Goal: Task Accomplishment & Management: Manage account settings

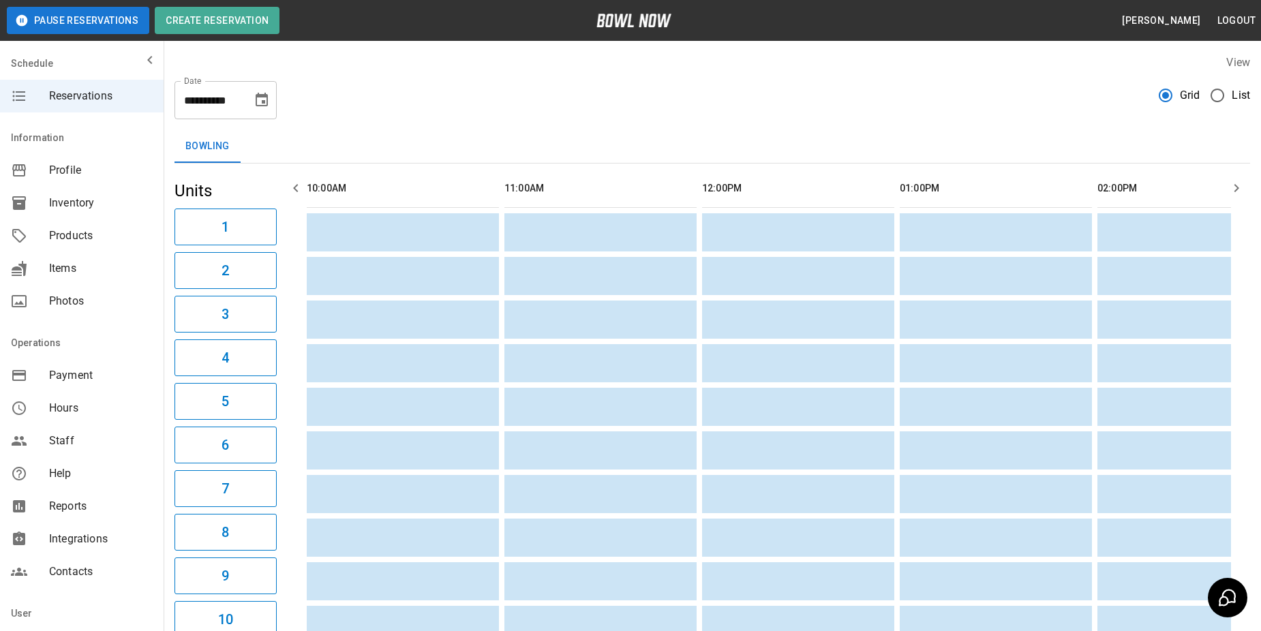
scroll to position [0, 791]
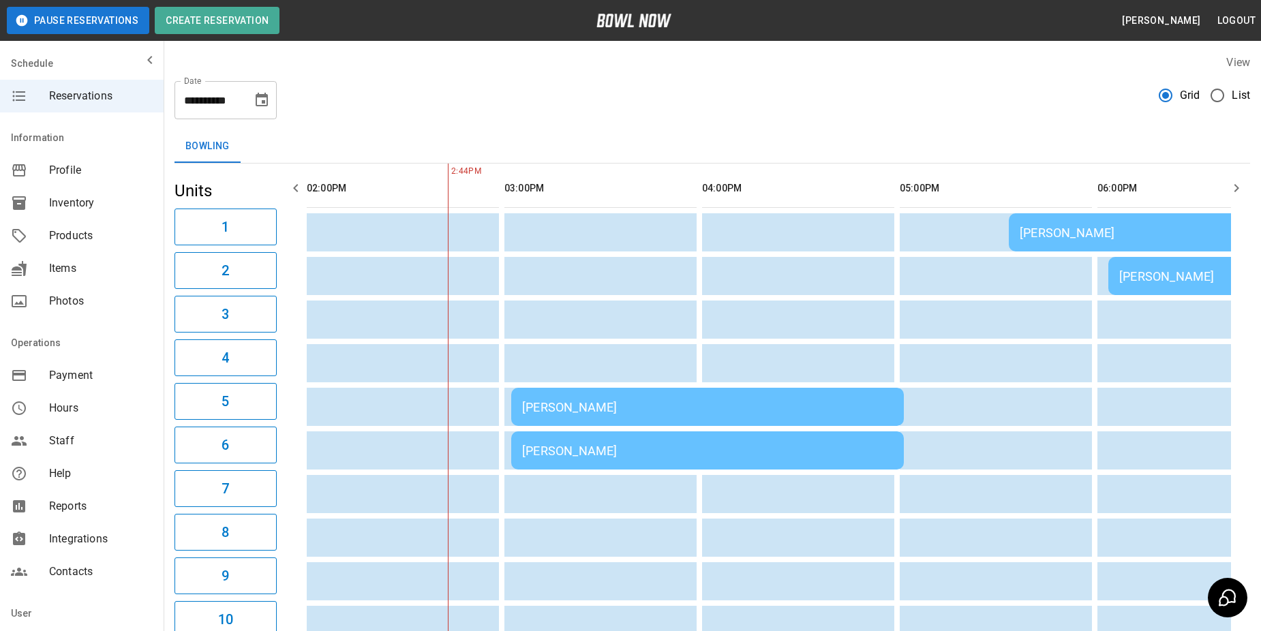
click at [1234, 96] on span "List" at bounding box center [1241, 95] width 18 height 16
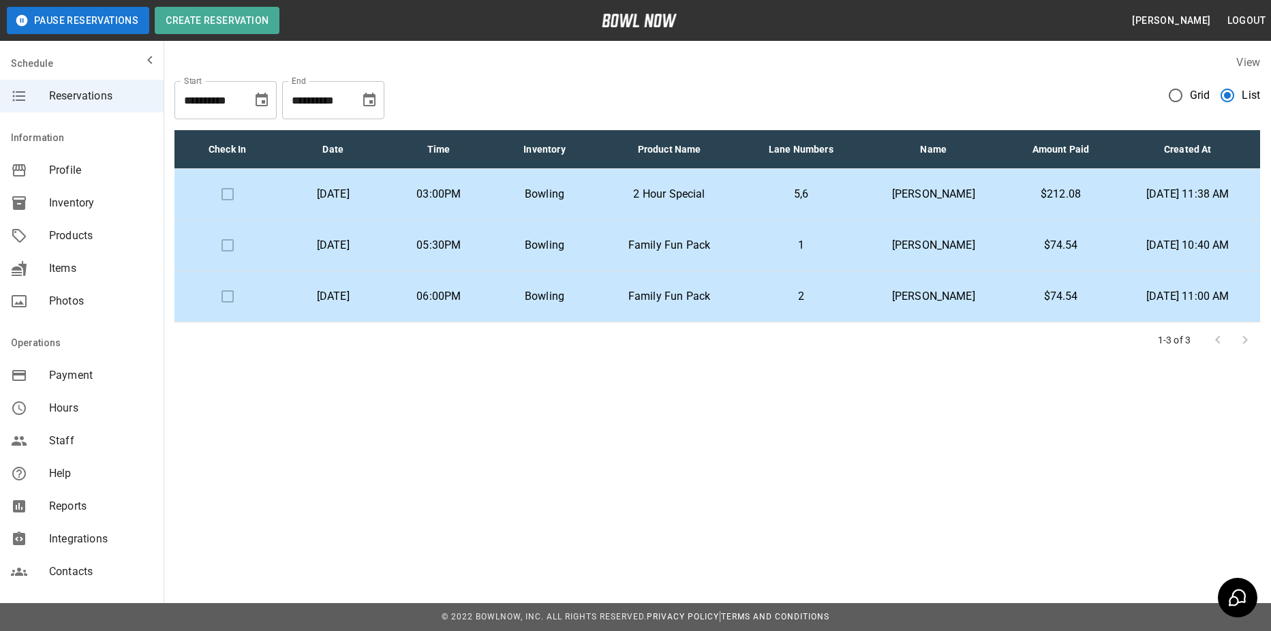
click at [1209, 95] on span "Grid" at bounding box center [1200, 95] width 20 height 16
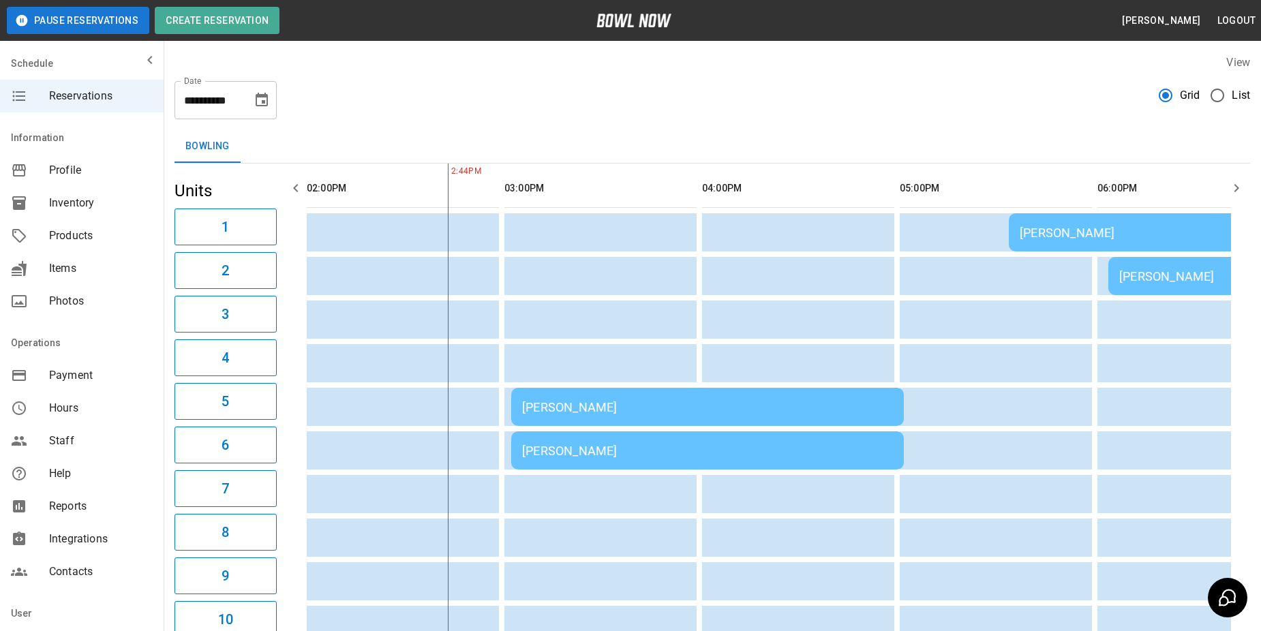
click at [1234, 94] on span "List" at bounding box center [1241, 95] width 18 height 16
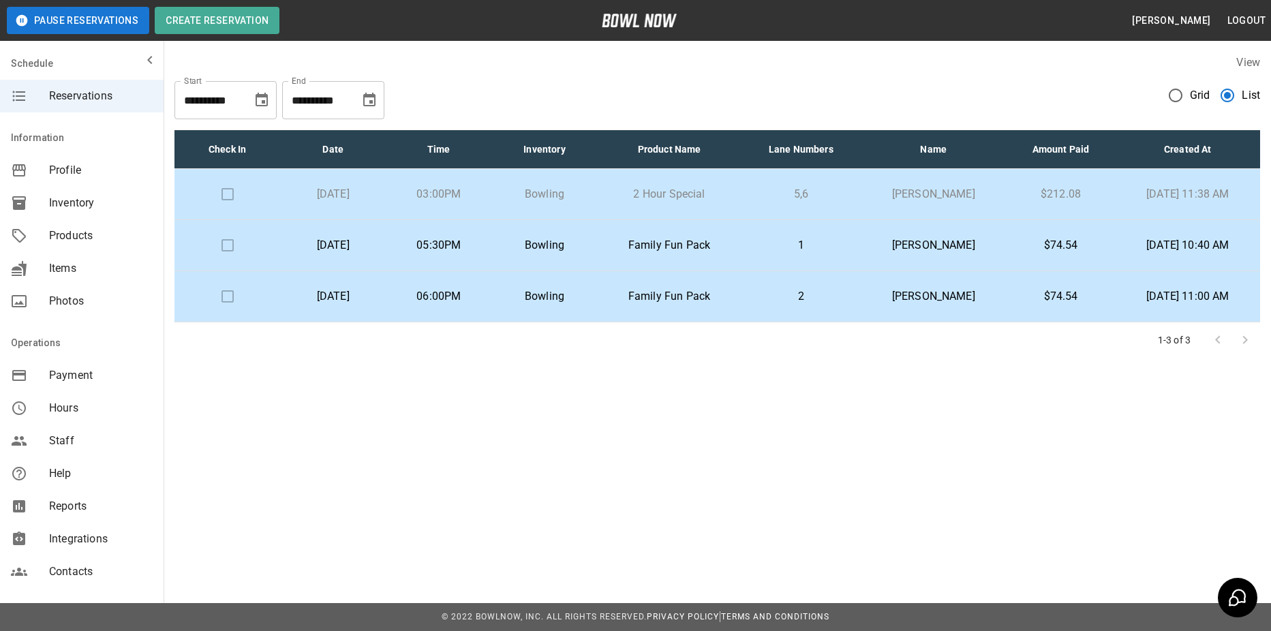
click at [1191, 97] on span "Grid" at bounding box center [1200, 95] width 20 height 16
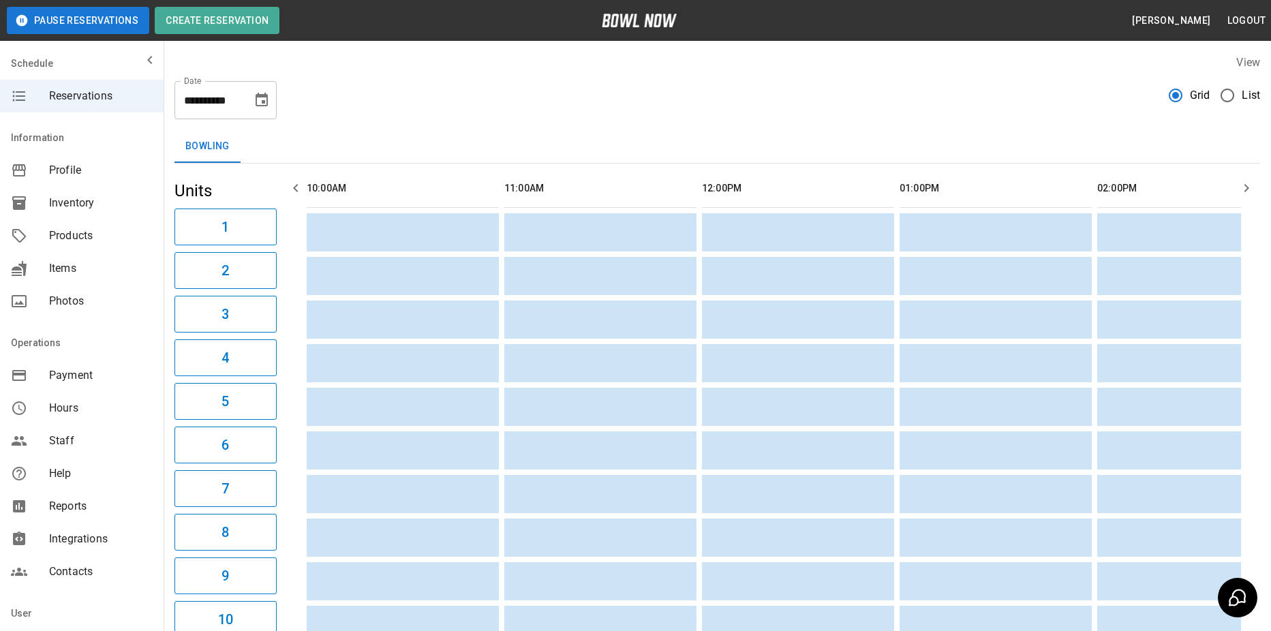
click at [1242, 91] on span "List" at bounding box center [1251, 95] width 18 height 16
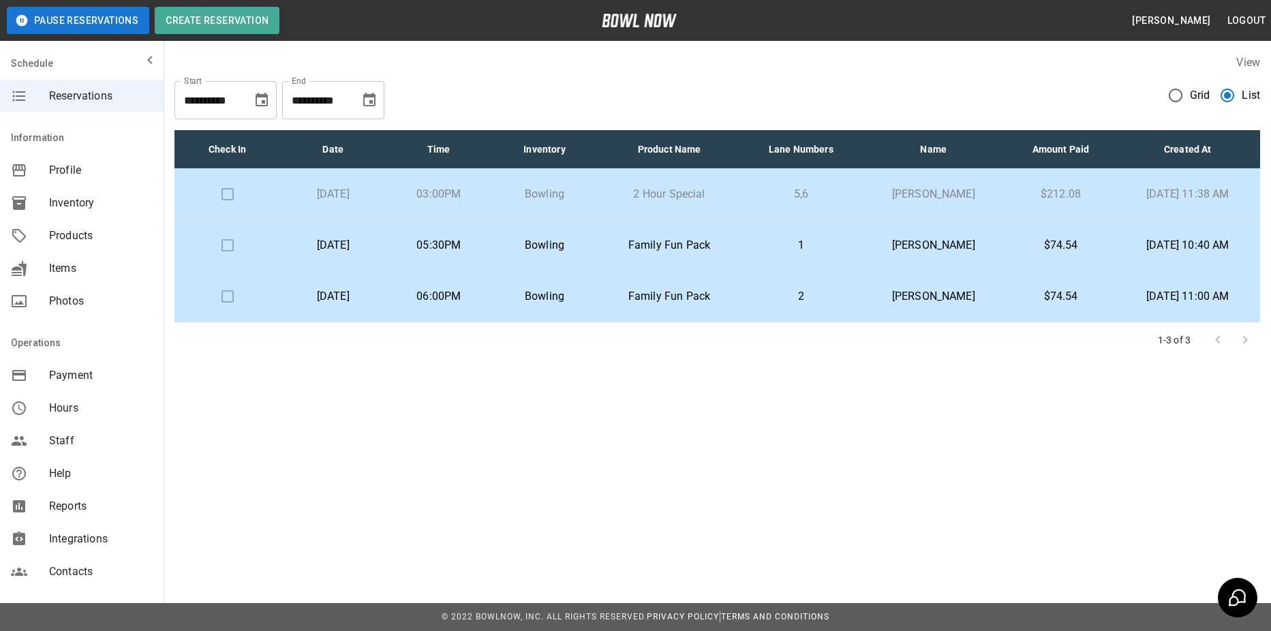
click at [742, 210] on td "2 Hour Special" at bounding box center [670, 194] width 144 height 51
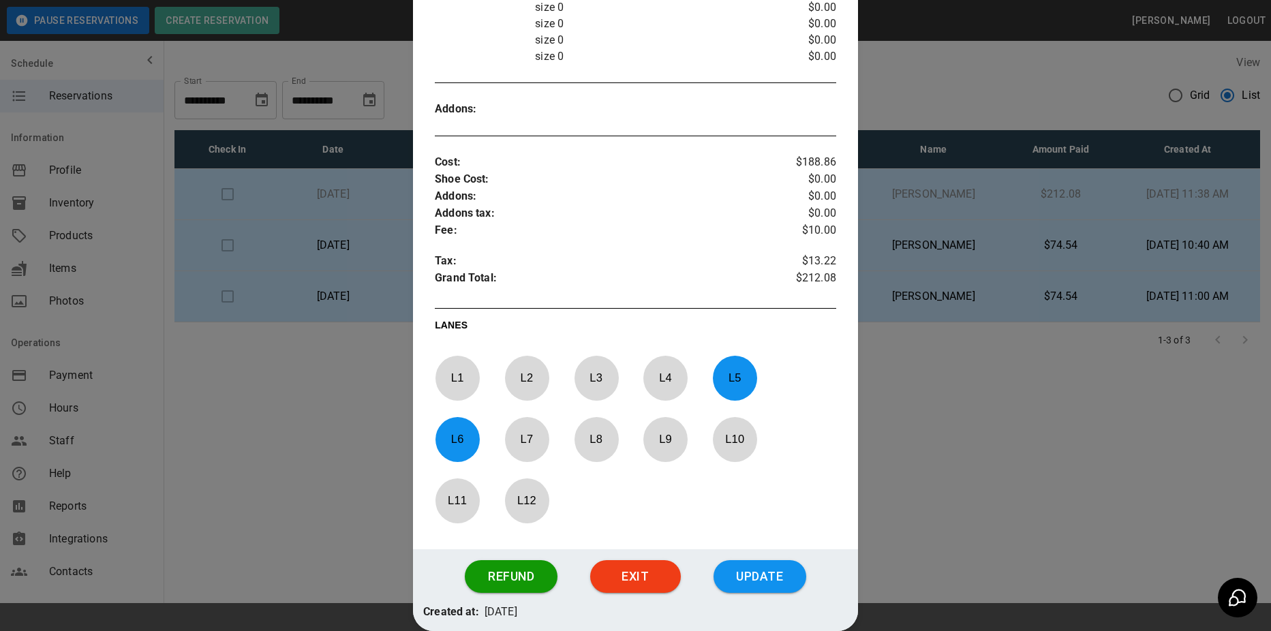
scroll to position [654, 0]
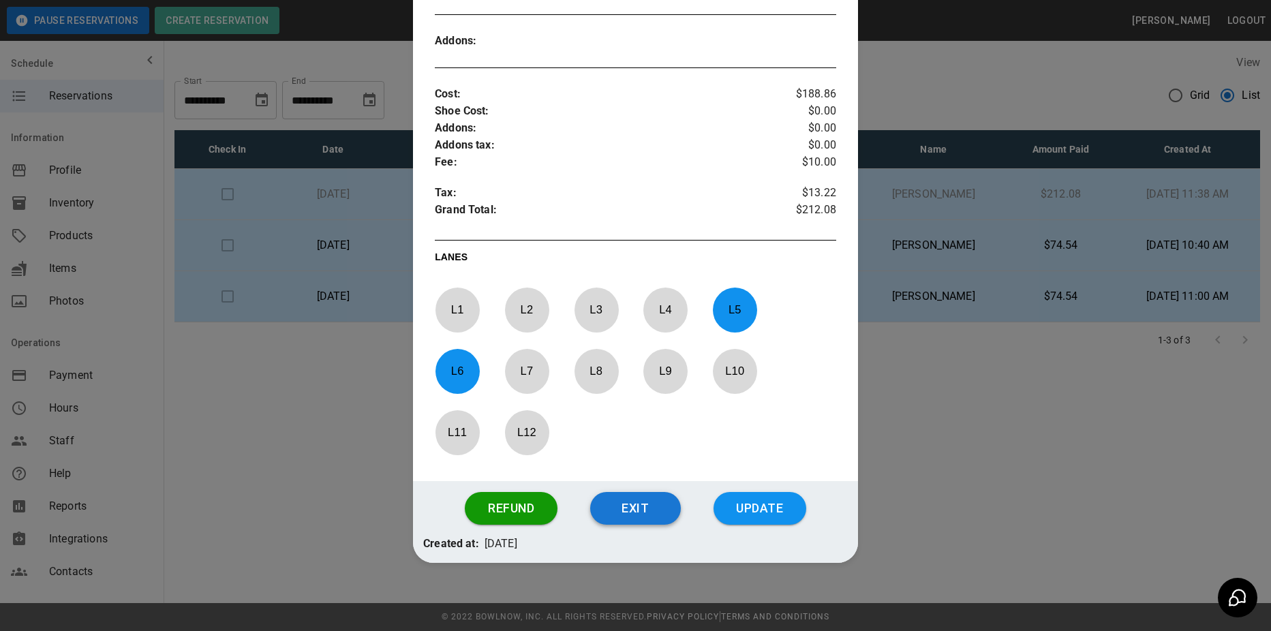
click at [648, 511] on button "Exit" at bounding box center [635, 508] width 91 height 33
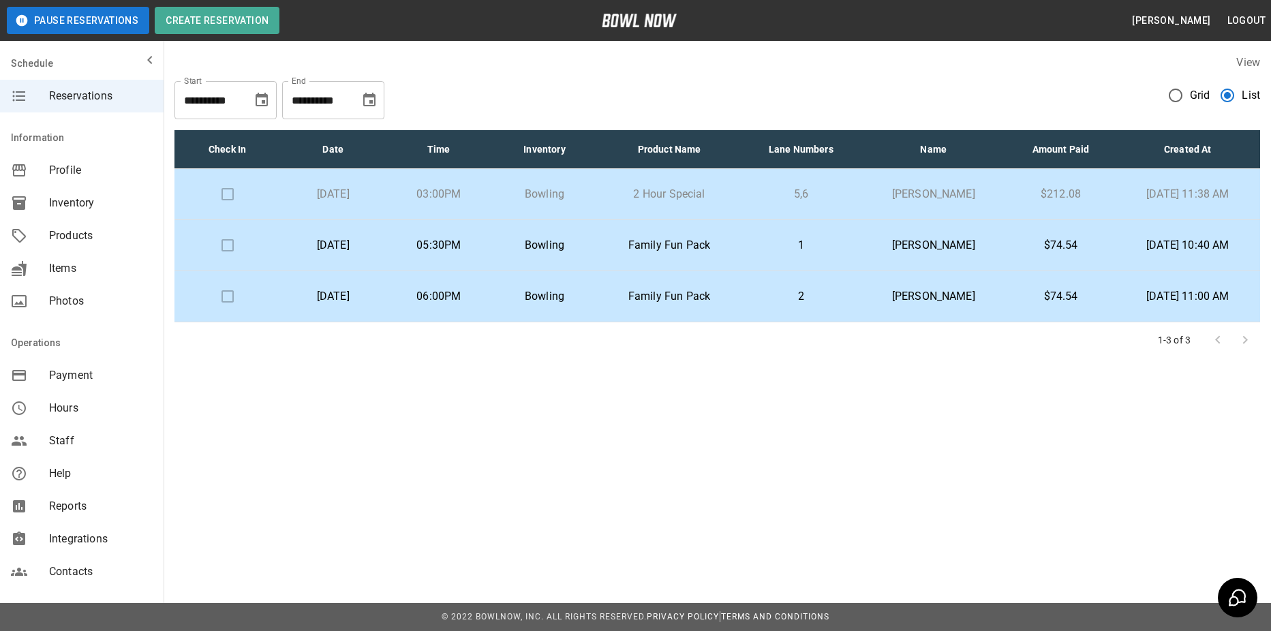
click at [591, 254] on td "Bowling" at bounding box center [544, 245] width 106 height 51
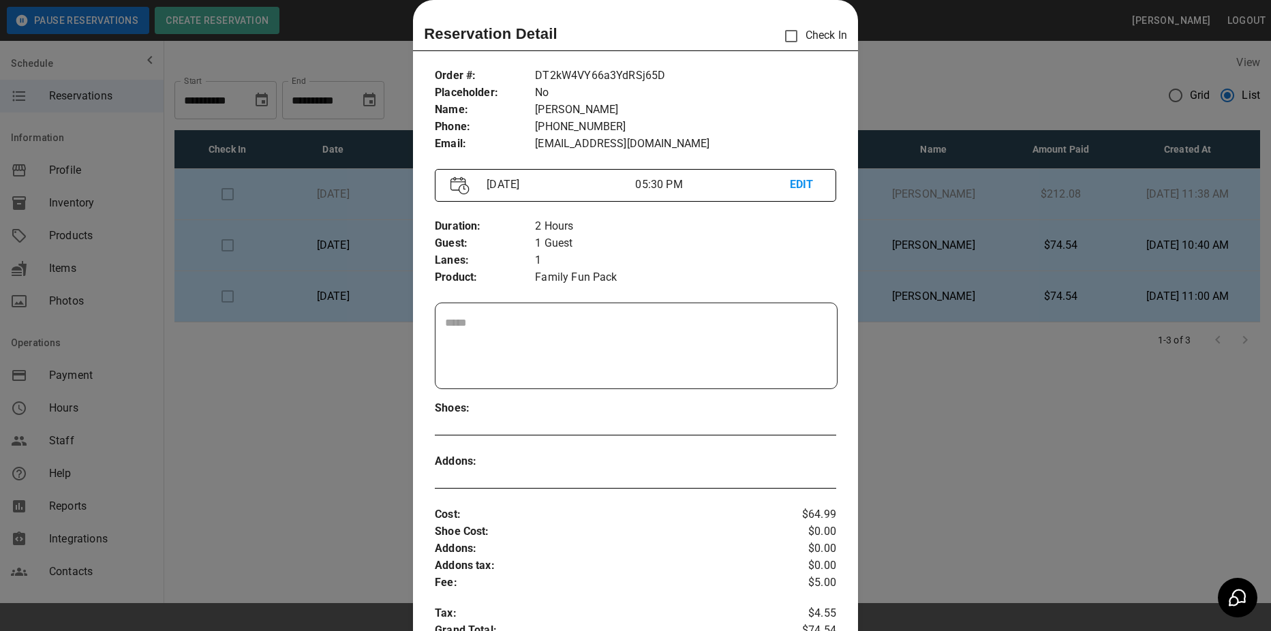
scroll to position [431, 0]
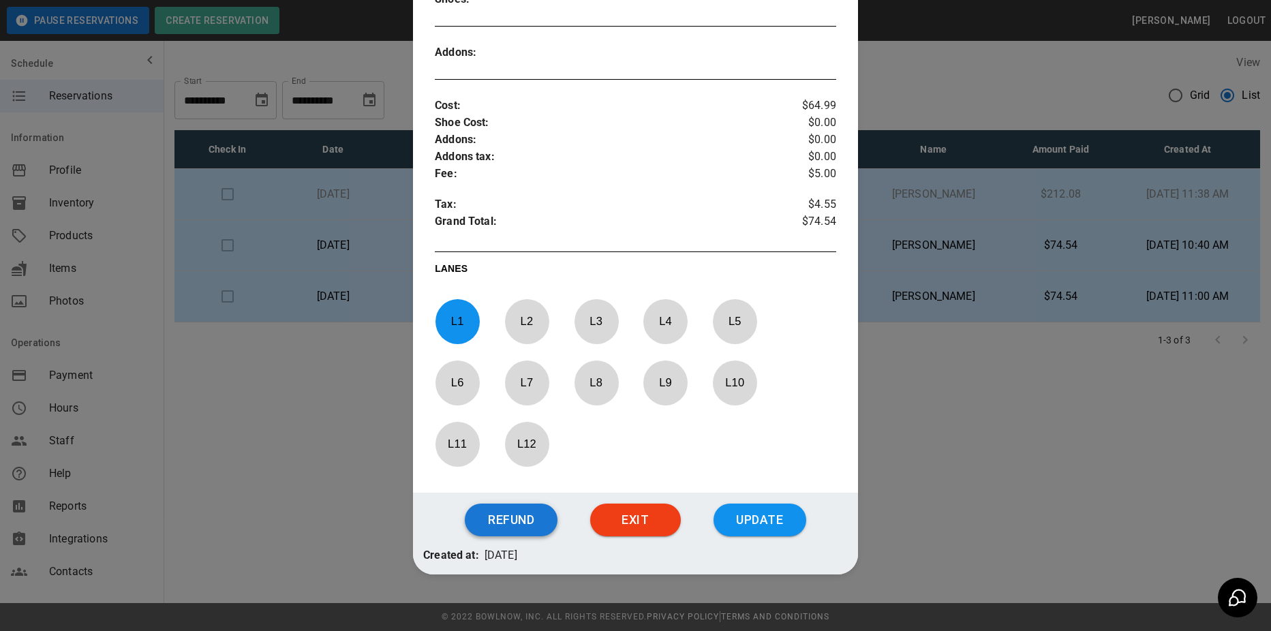
click at [521, 519] on button "Refund" at bounding box center [511, 520] width 93 height 33
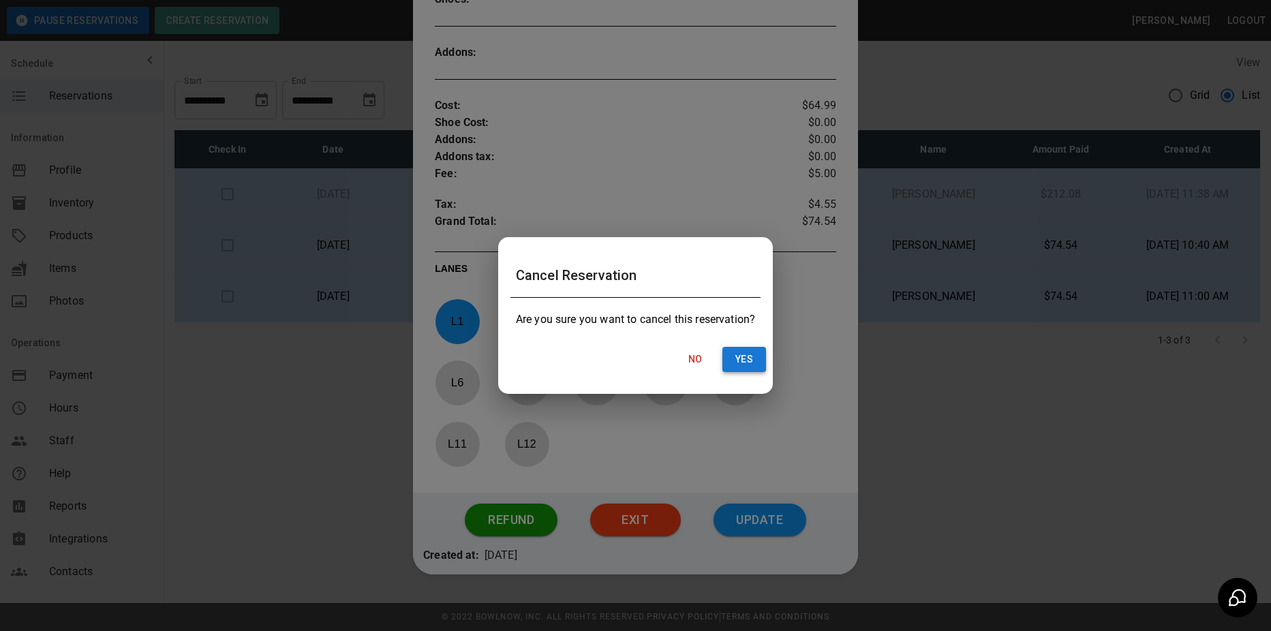
click at [742, 351] on button "Yes" at bounding box center [744, 359] width 44 height 25
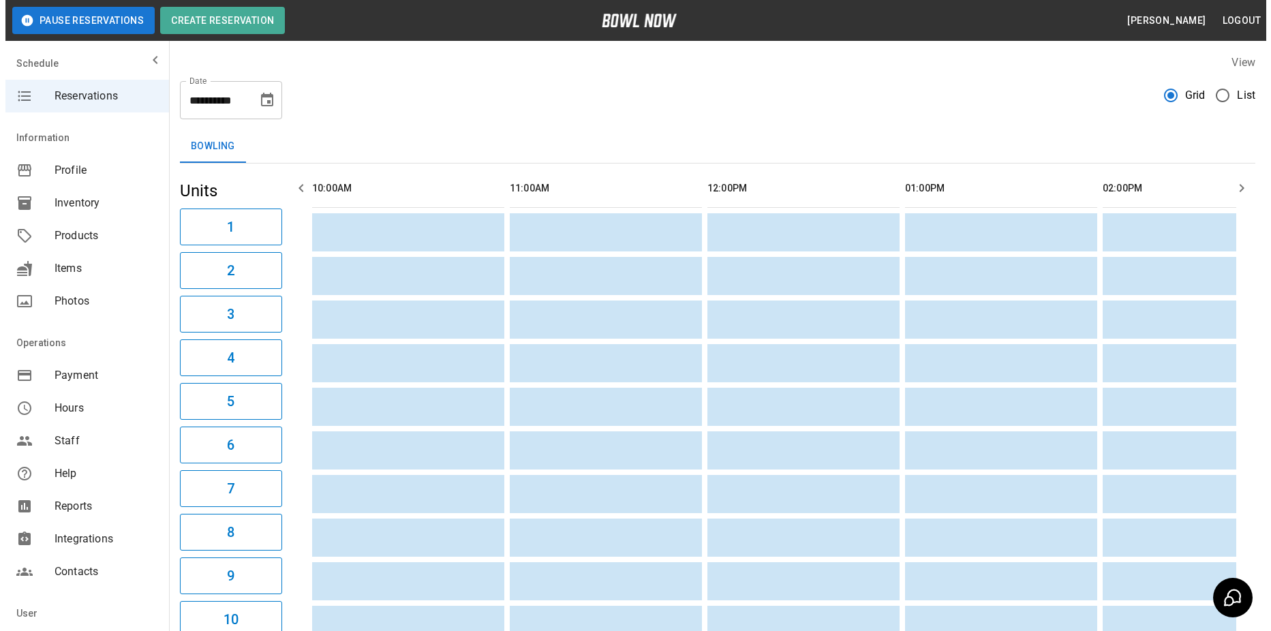
scroll to position [0, 988]
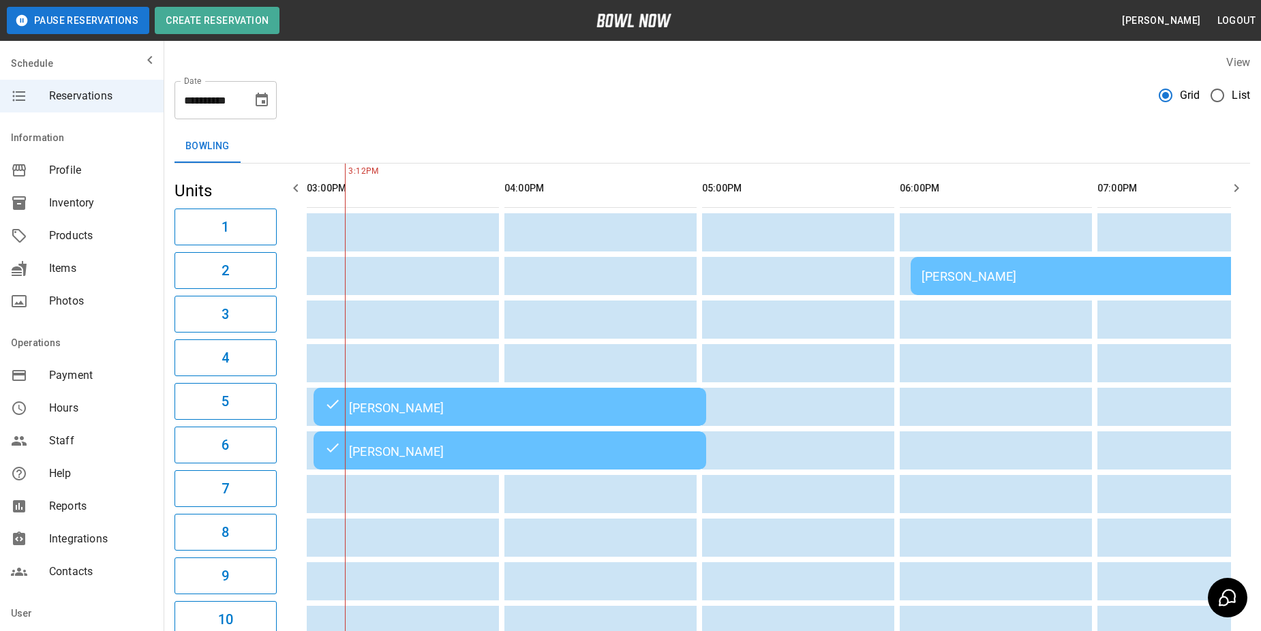
click at [1236, 98] on span "List" at bounding box center [1241, 95] width 18 height 16
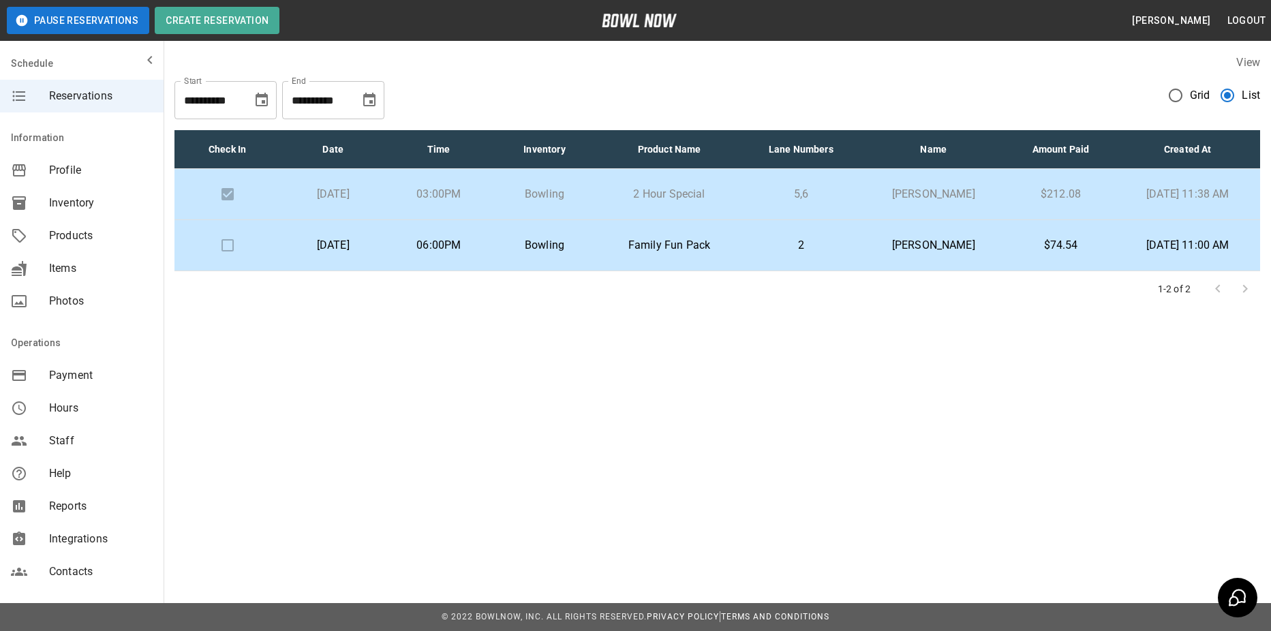
click at [375, 247] on p "[DATE]" at bounding box center [333, 245] width 84 height 16
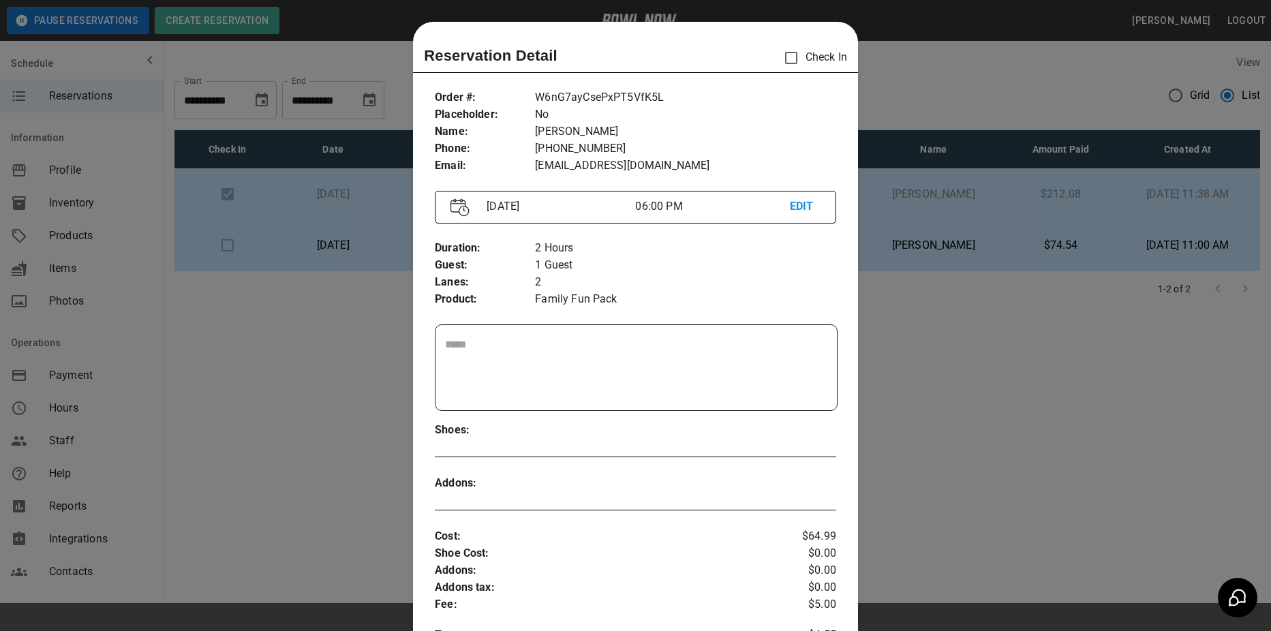
scroll to position [22, 0]
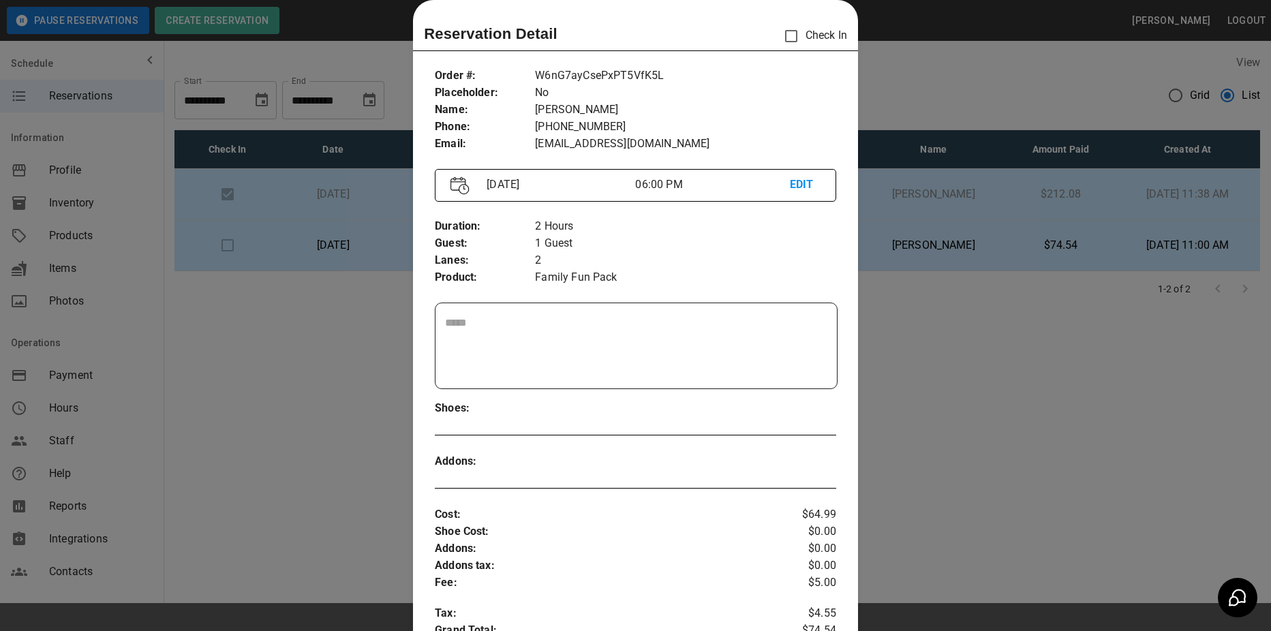
drag, startPoint x: 1144, startPoint y: 359, endPoint x: 770, endPoint y: 76, distance: 469.5
click at [1143, 359] on div at bounding box center [635, 315] width 1271 height 631
